Goal: Communication & Community: Ask a question

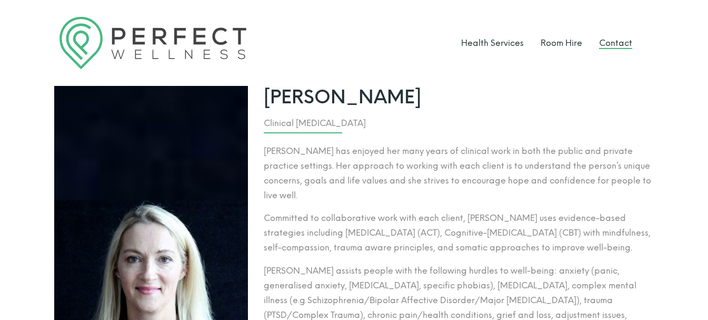
click at [612, 43] on link "Contact" at bounding box center [615, 43] width 33 height 10
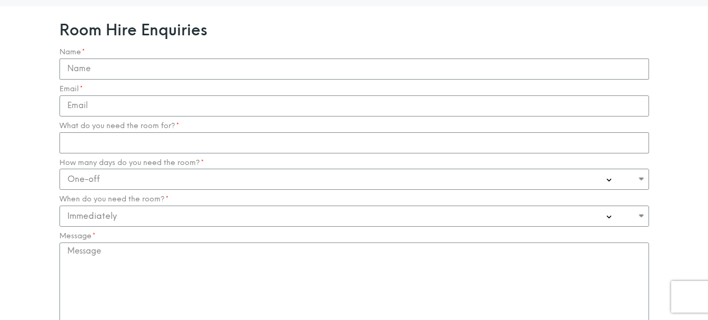
scroll to position [1054, 0]
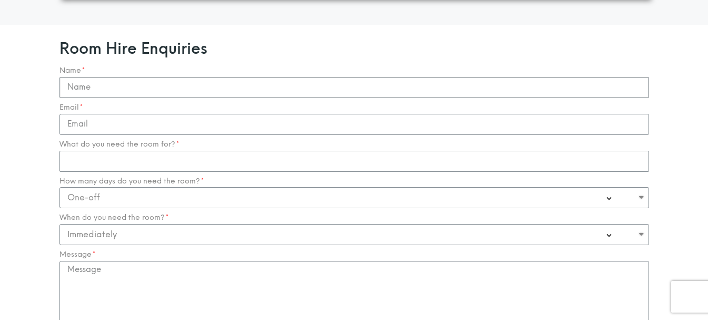
click at [105, 77] on input "Name" at bounding box center [355, 87] width 590 height 21
type input "G Dileep"
click at [114, 114] on input "Email" at bounding box center [355, 124] width 590 height 21
type input "dileep@scmeetings.org"
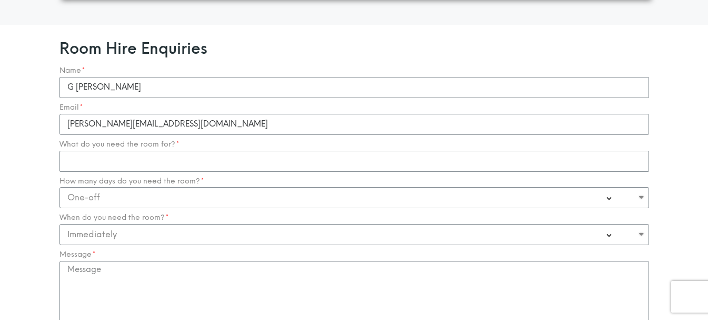
click at [137, 153] on div "Name G Dileep Email dileep@scmeetings.org What do you need the room for? How ma…" at bounding box center [354, 232] width 595 height 332
click at [134, 151] on input "What do you need the room for?" at bounding box center [355, 161] width 590 height 21
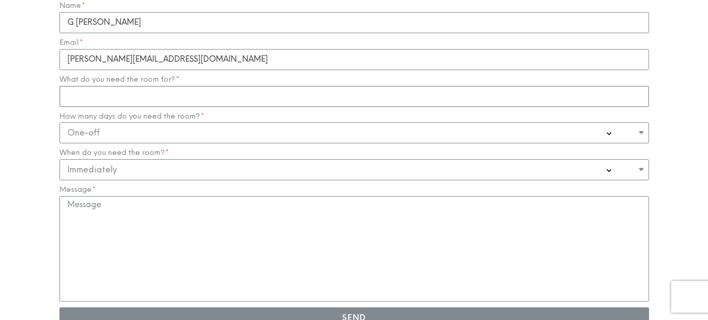
scroll to position [1101, 0]
